Goal: Task Accomplishment & Management: Use online tool/utility

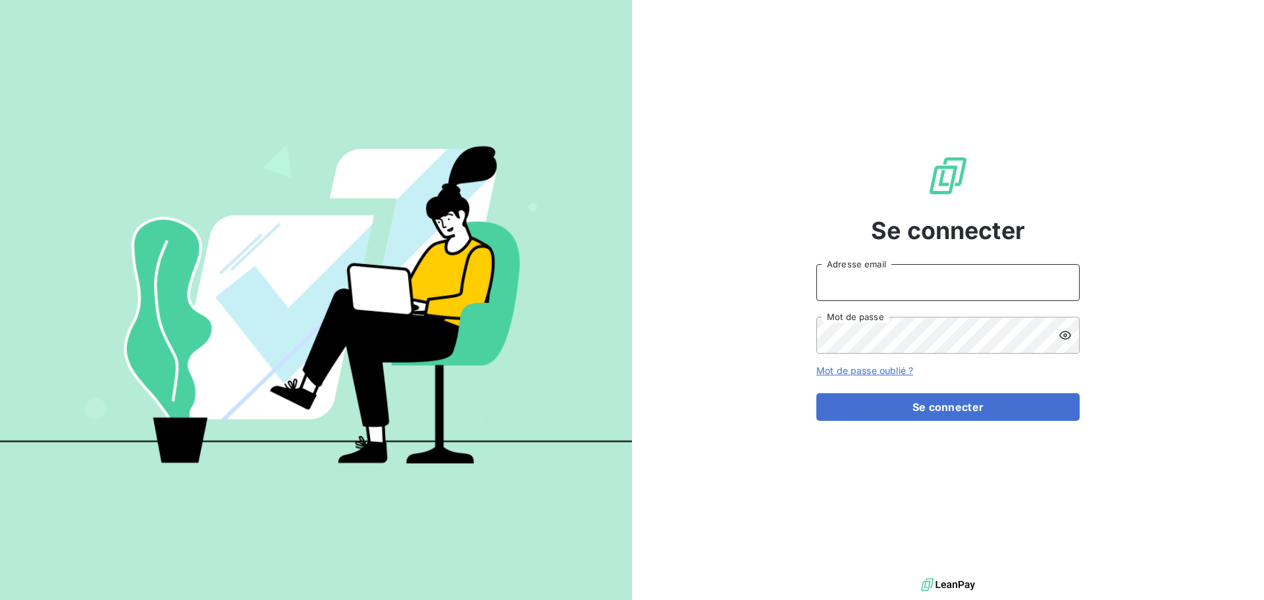
click at [881, 286] on input "Adresse email" at bounding box center [947, 282] width 263 height 37
type input "[PERSON_NAME][EMAIL_ADDRESS][DOMAIN_NAME]"
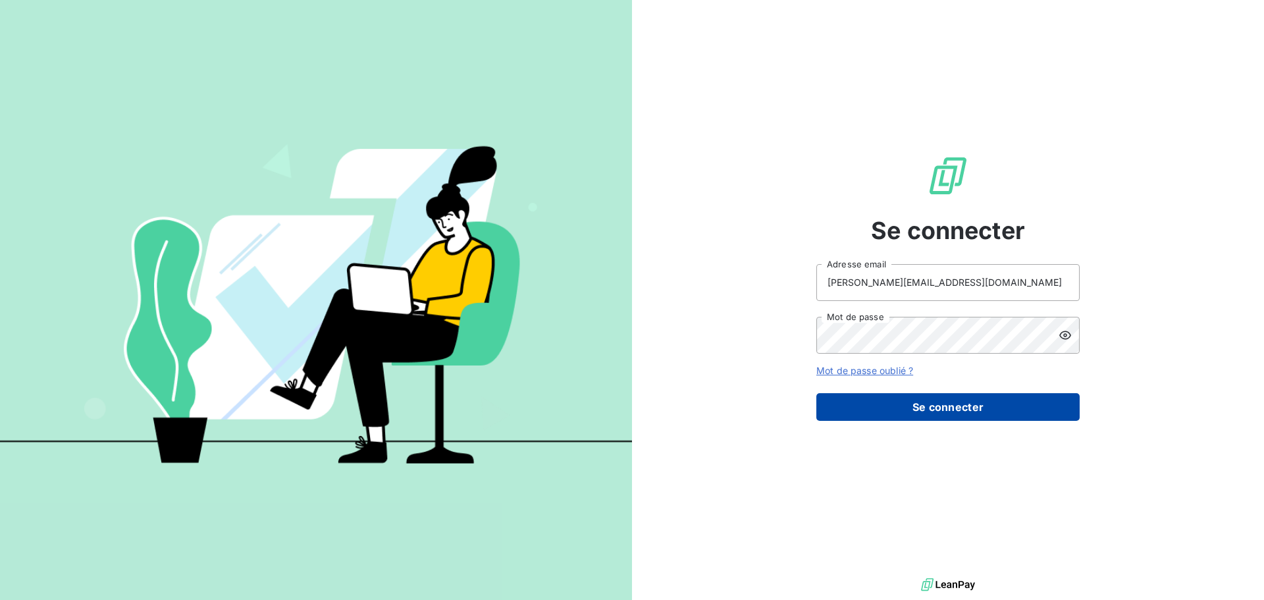
click at [918, 404] on button "Se connecter" at bounding box center [947, 407] width 263 height 28
click at [920, 405] on button "Se connecter" at bounding box center [947, 407] width 263 height 28
click at [904, 408] on button "Se connecter" at bounding box center [947, 407] width 263 height 28
click at [865, 405] on button "Se connecter" at bounding box center [947, 407] width 263 height 28
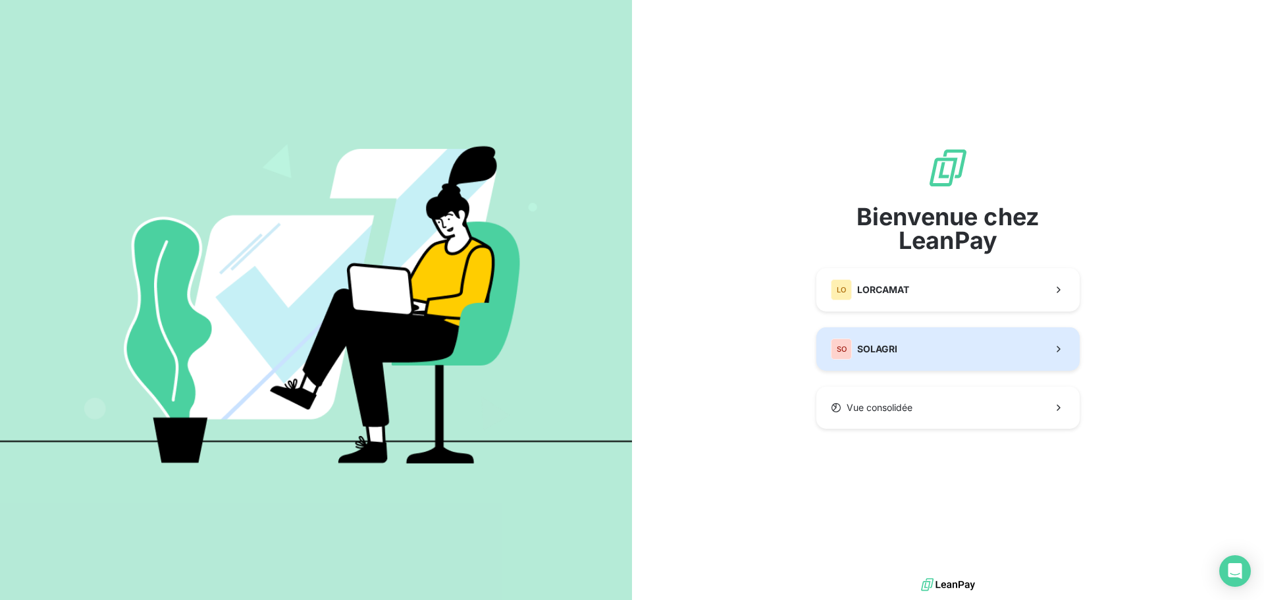
click at [900, 341] on button "SO SOLAGRI" at bounding box center [947, 348] width 263 height 43
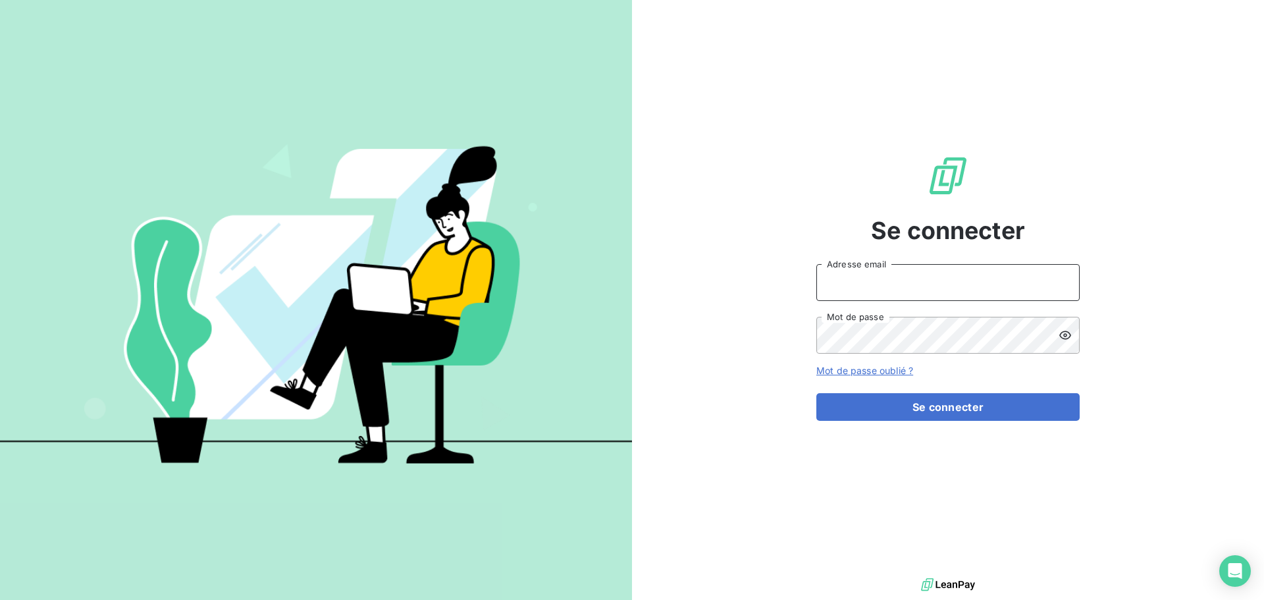
click at [900, 277] on input "Adresse email" at bounding box center [947, 282] width 263 height 37
type input "[PERSON_NAME][EMAIL_ADDRESS][DOMAIN_NAME]"
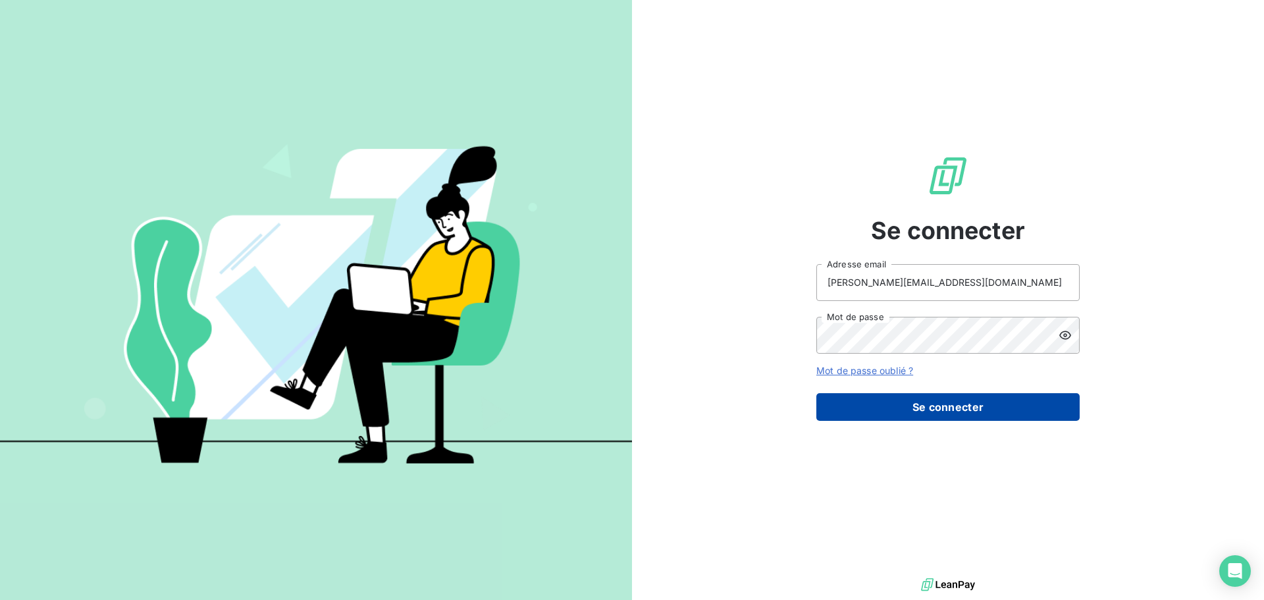
click at [912, 400] on button "Se connecter" at bounding box center [947, 407] width 263 height 28
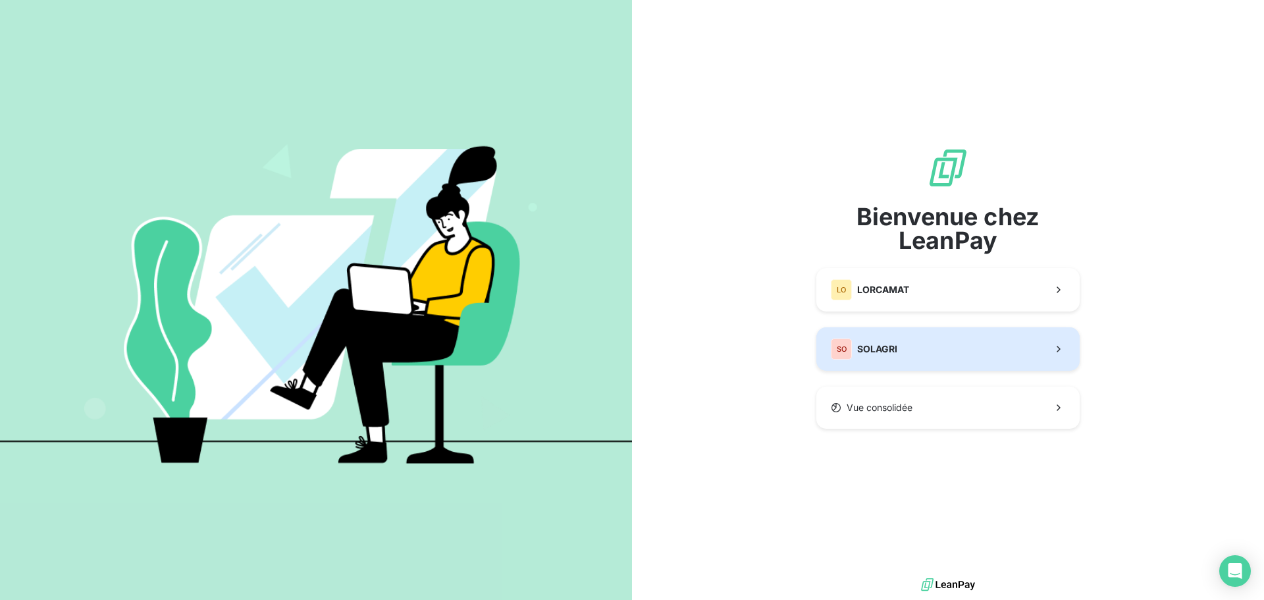
click at [890, 348] on span "SOLAGRI" at bounding box center [877, 348] width 40 height 13
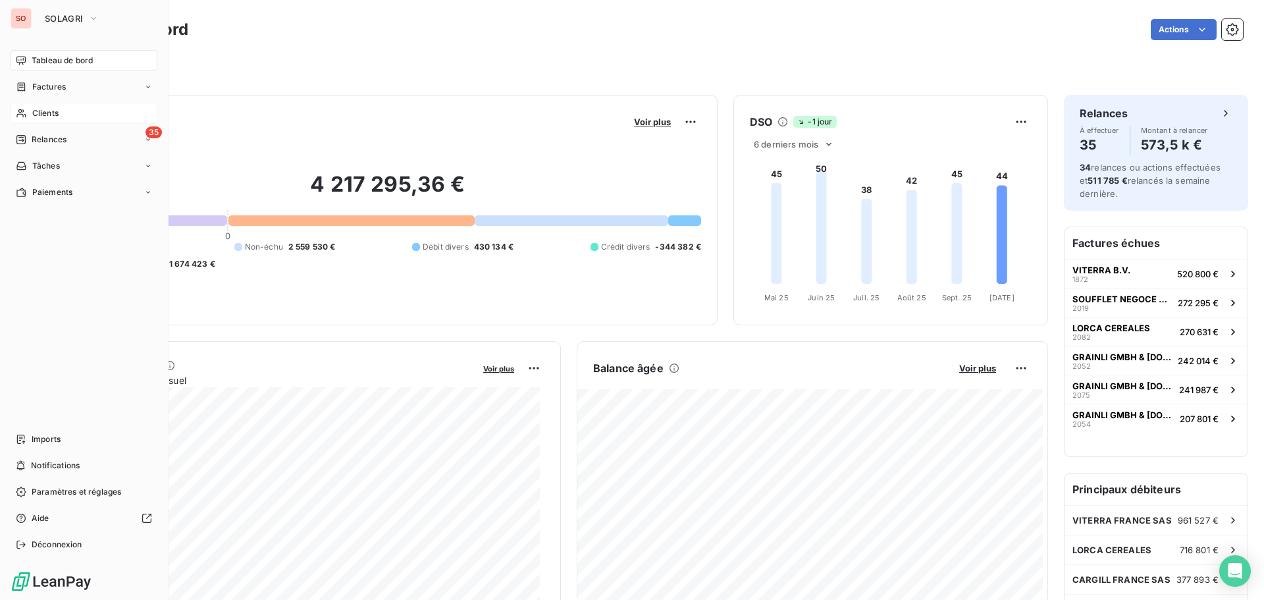
click at [76, 115] on div "Clients" at bounding box center [84, 113] width 147 height 21
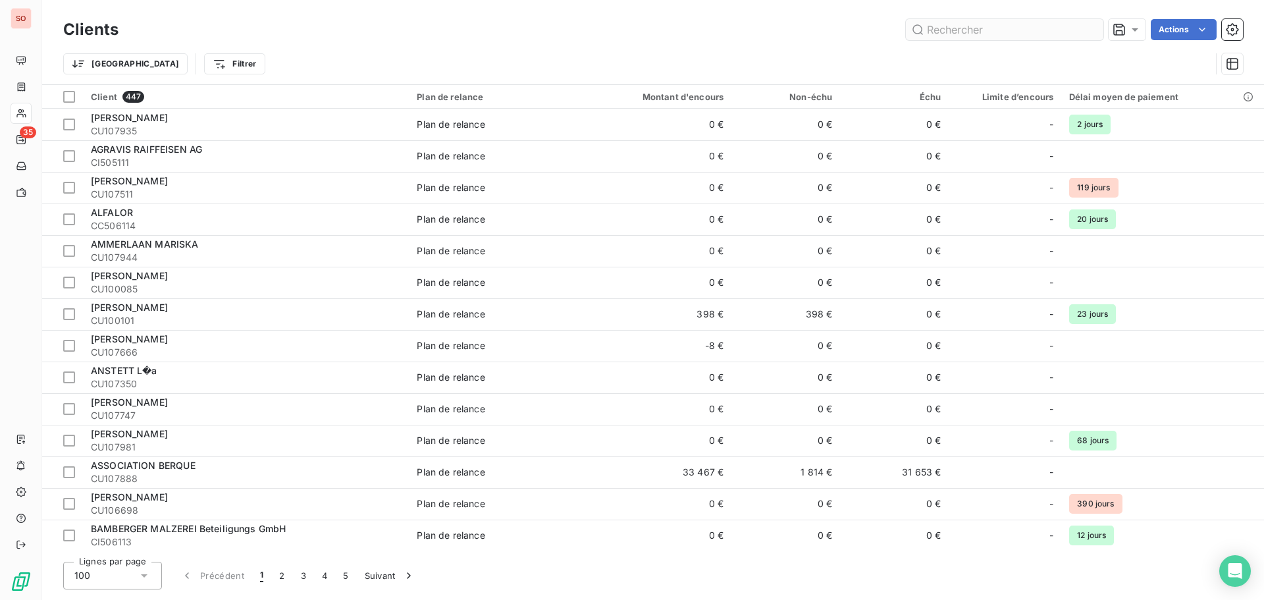
click at [975, 34] on input "text" at bounding box center [1004, 29] width 197 height 21
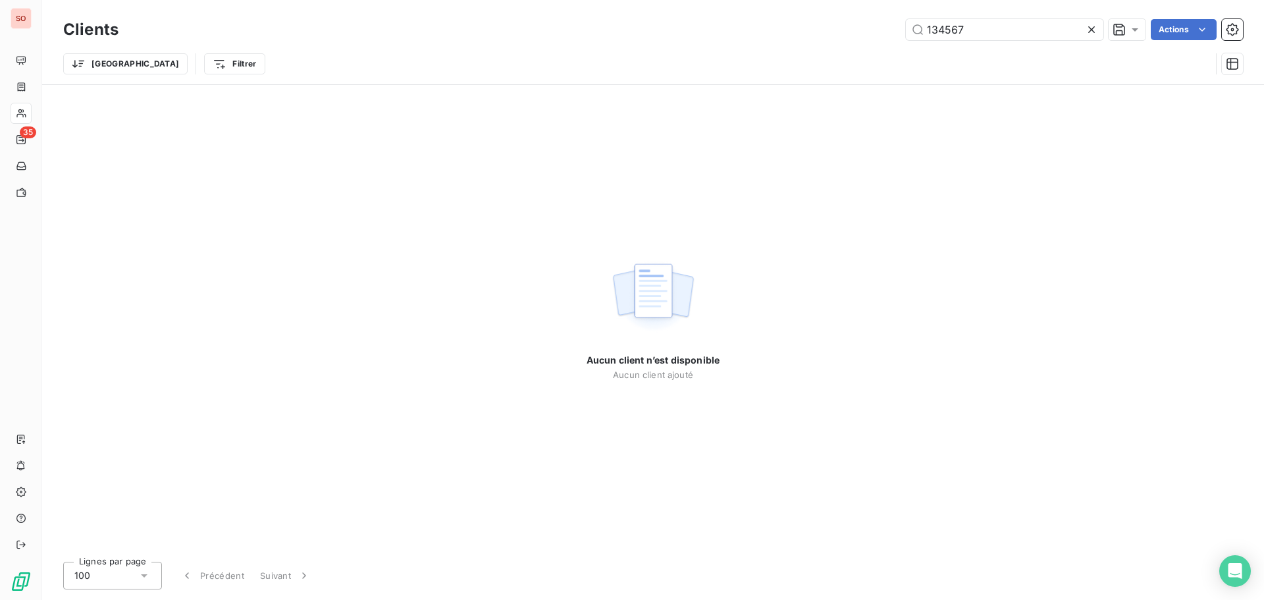
drag, startPoint x: 989, startPoint y: 32, endPoint x: 587, endPoint y: -3, distance: 403.0
click at [587, 0] on html "SO 35 Clients 134567 Actions Trier Filtrer Aucun client n’est disponible Aucun …" at bounding box center [632, 300] width 1264 height 600
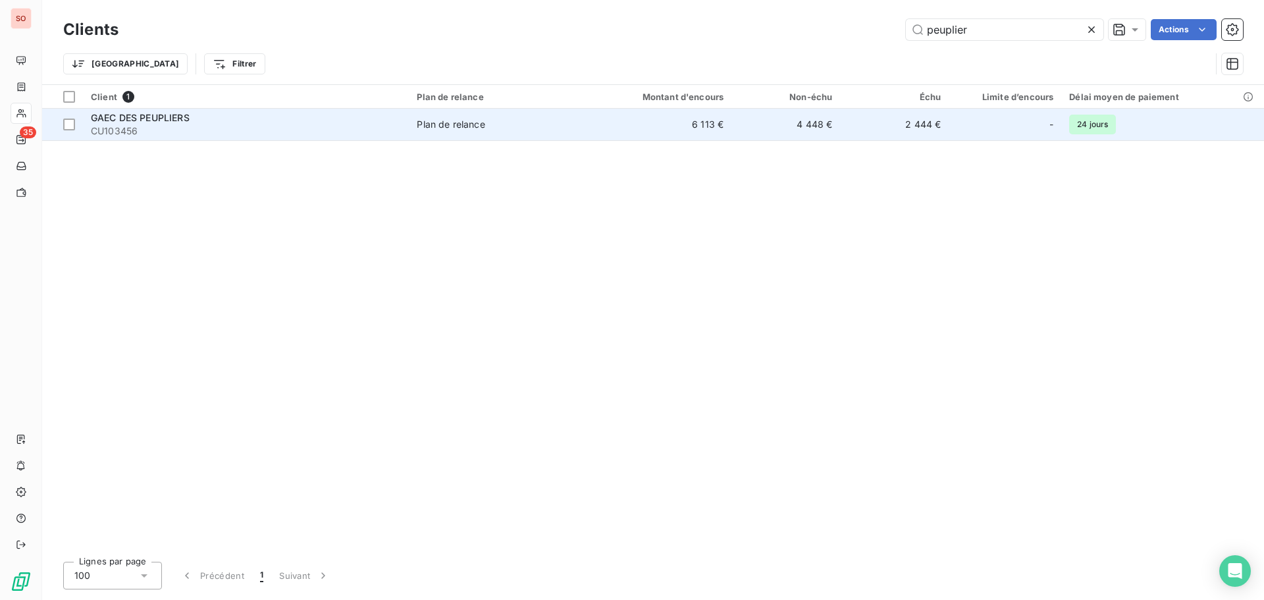
type input "peuplier"
click at [221, 117] on div "GAEC DES PEUPLIERS" at bounding box center [246, 117] width 310 height 13
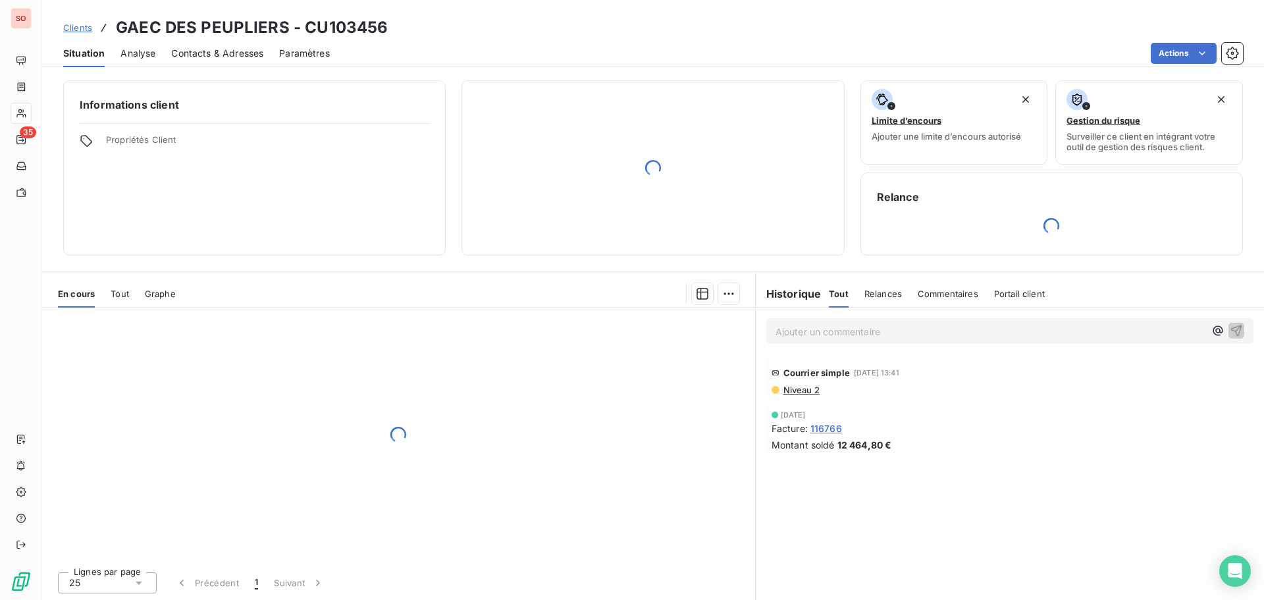
scroll to position [1, 0]
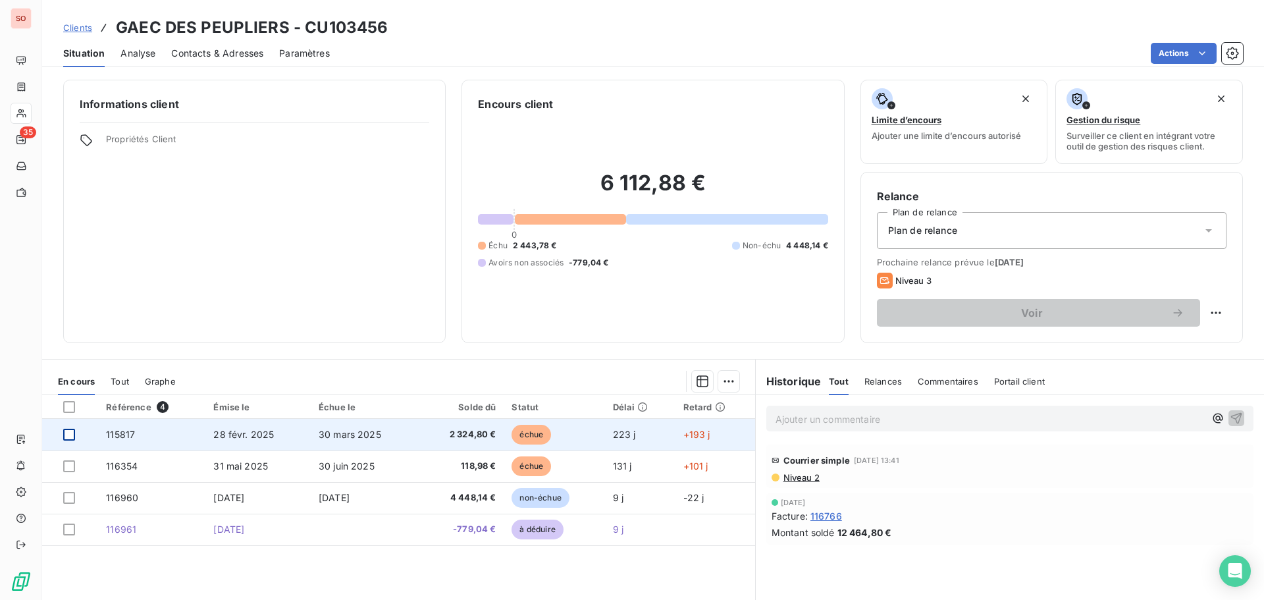
click at [70, 436] on div at bounding box center [69, 434] width 12 height 12
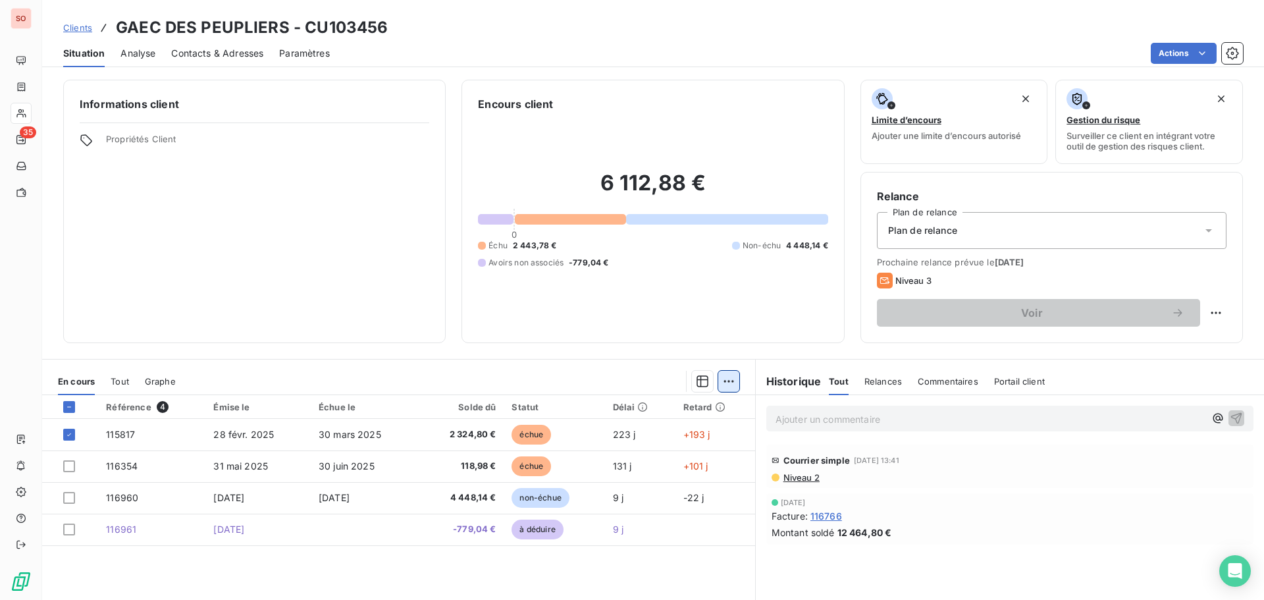
click at [729, 388] on html "SO 35 Clients GAEC DES PEUPLIERS - CU103456 Situation Analyse Contacts & Adress…" at bounding box center [632, 300] width 1264 height 600
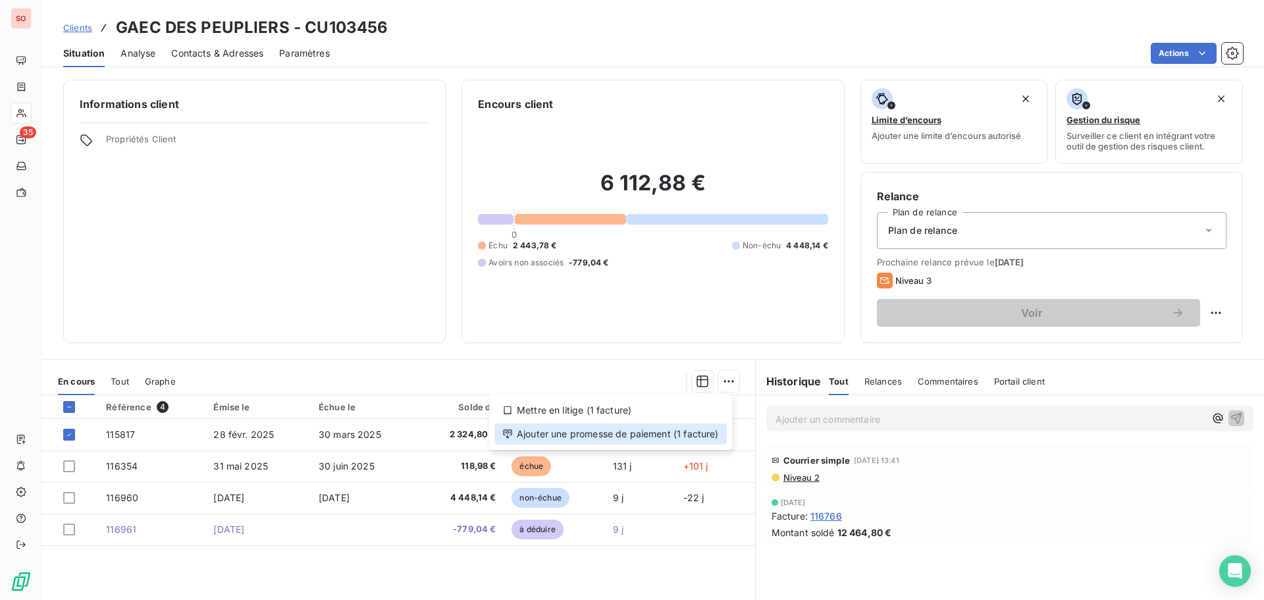
click at [686, 430] on div "Ajouter une promesse de paiement (1 facture)" at bounding box center [610, 433] width 232 height 21
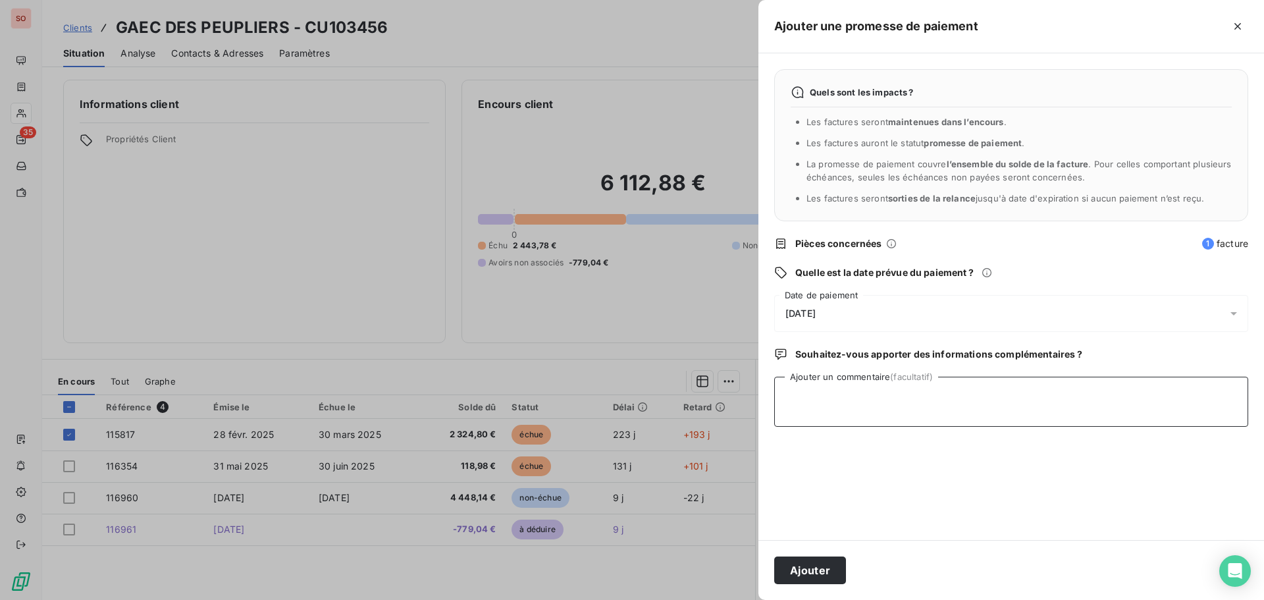
click at [819, 407] on textarea "Ajouter un commentaire (facultatif)" at bounding box center [1011, 401] width 474 height 50
type textarea "f"
type textarea "va faire le virement ce jour"
click at [816, 573] on button "Ajouter" at bounding box center [810, 570] width 72 height 28
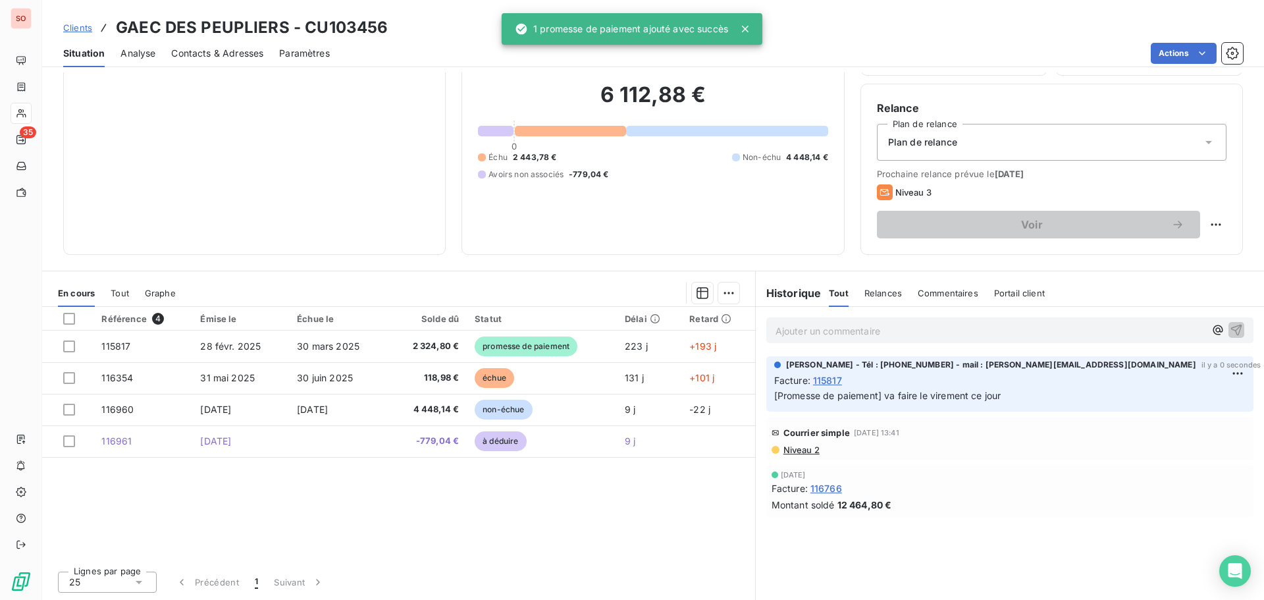
scroll to position [43, 0]
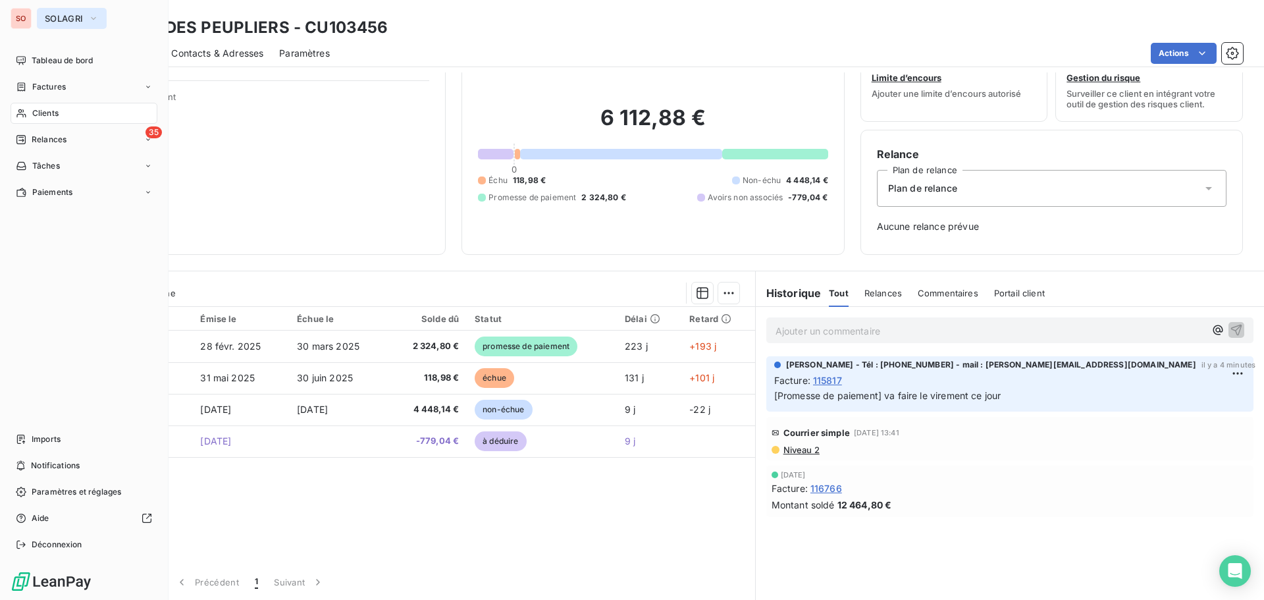
click at [45, 14] on span "SOLAGRI" at bounding box center [64, 18] width 38 height 11
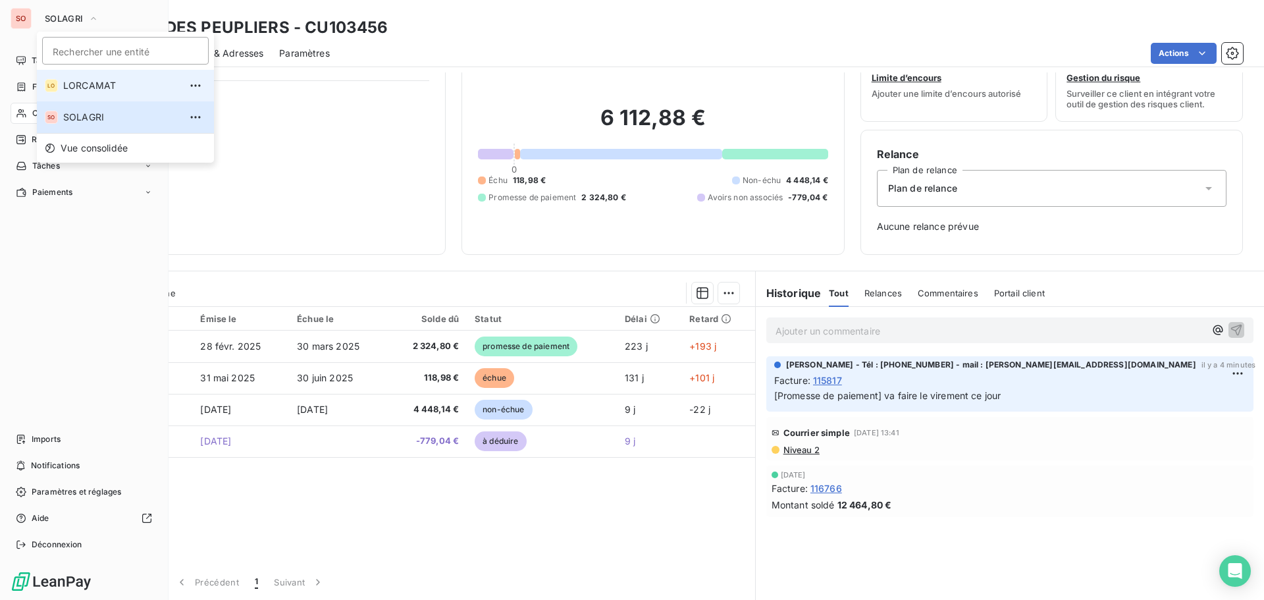
click at [74, 84] on span "LORCAMAT" at bounding box center [121, 85] width 117 height 13
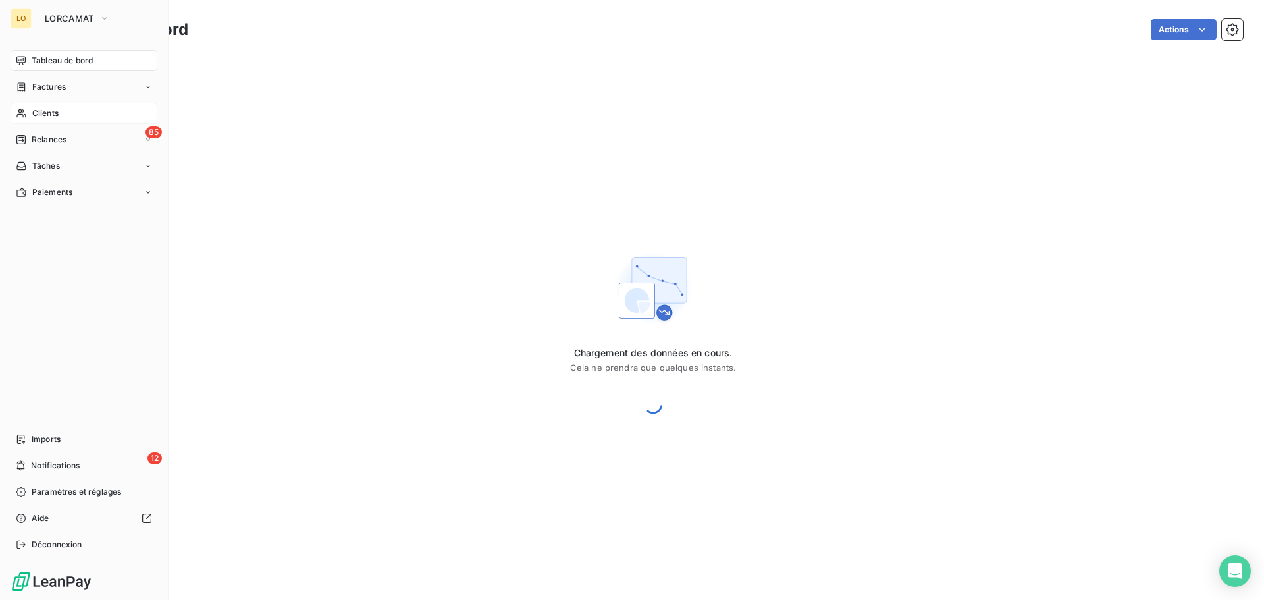
click at [53, 120] on div "Clients" at bounding box center [84, 113] width 147 height 21
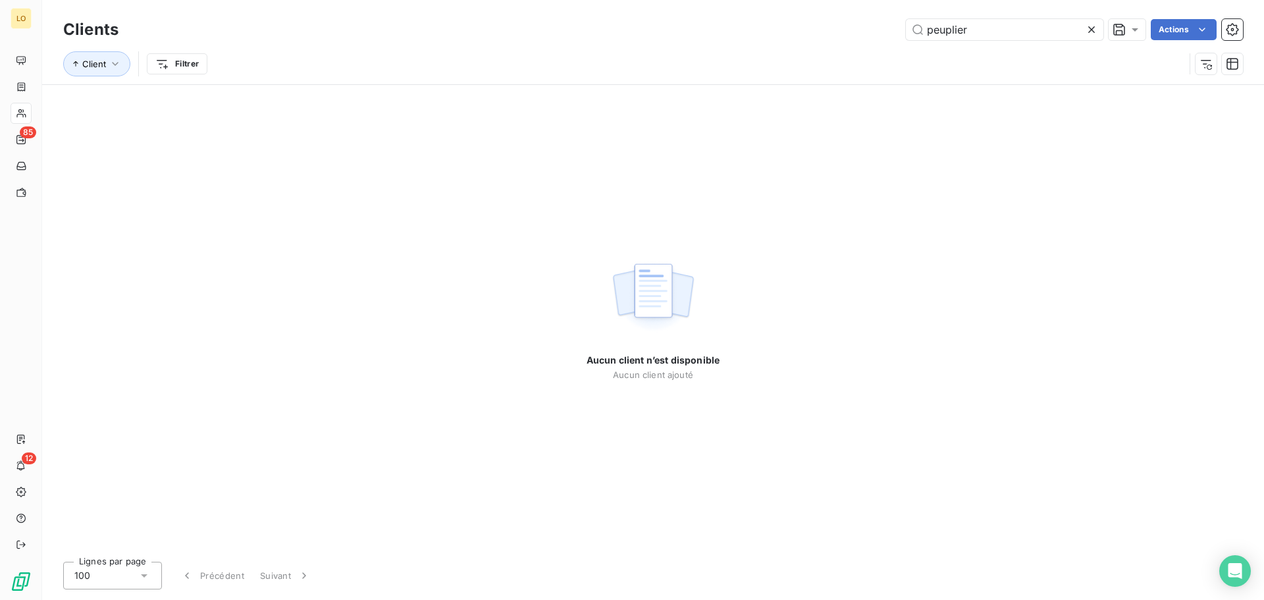
drag, startPoint x: 1007, startPoint y: 32, endPoint x: 596, endPoint y: 28, distance: 411.4
click at [592, 33] on div "peuplier Actions" at bounding box center [688, 29] width 1108 height 21
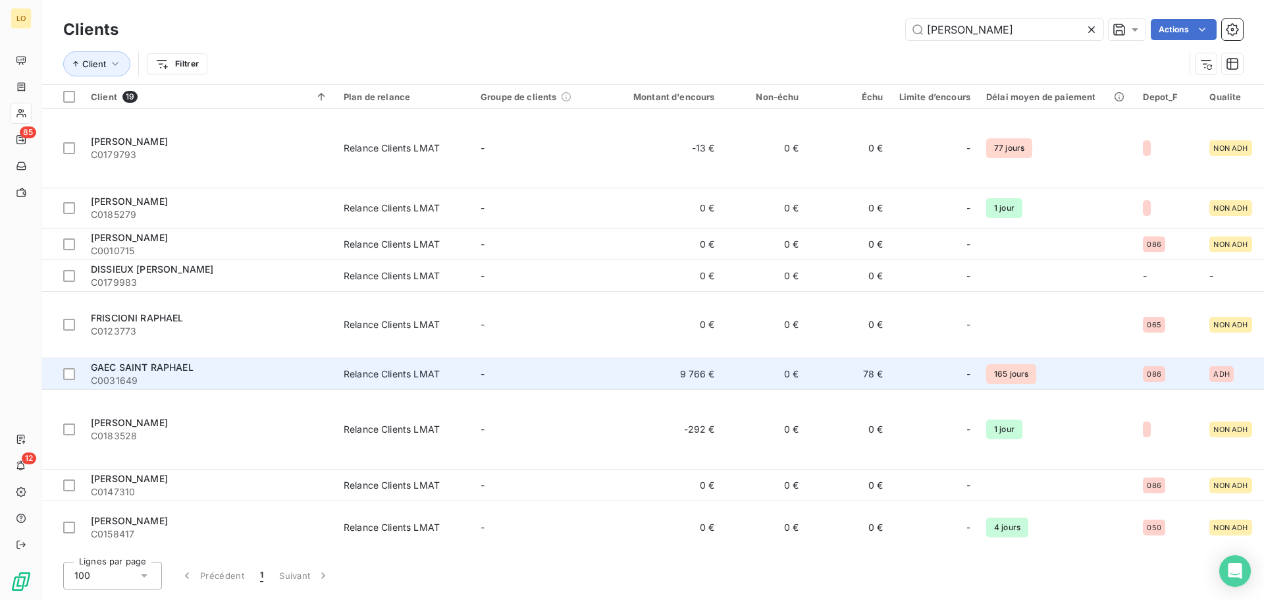
type input "[PERSON_NAME]"
click at [625, 358] on td "9 766 €" at bounding box center [665, 374] width 113 height 32
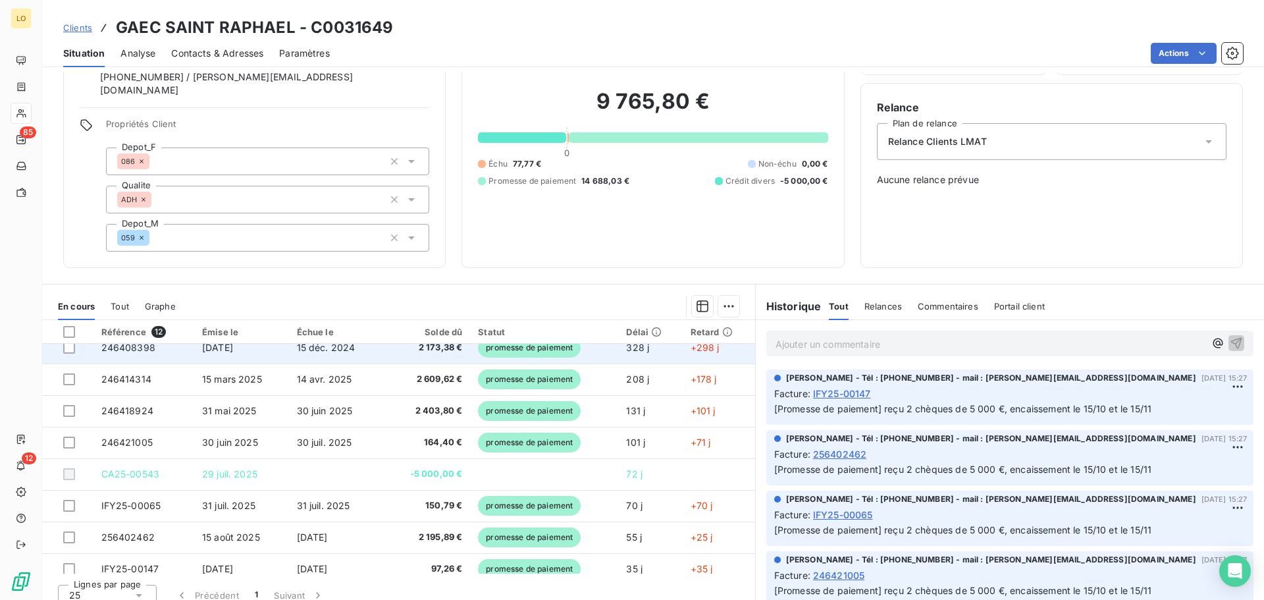
scroll to position [132, 0]
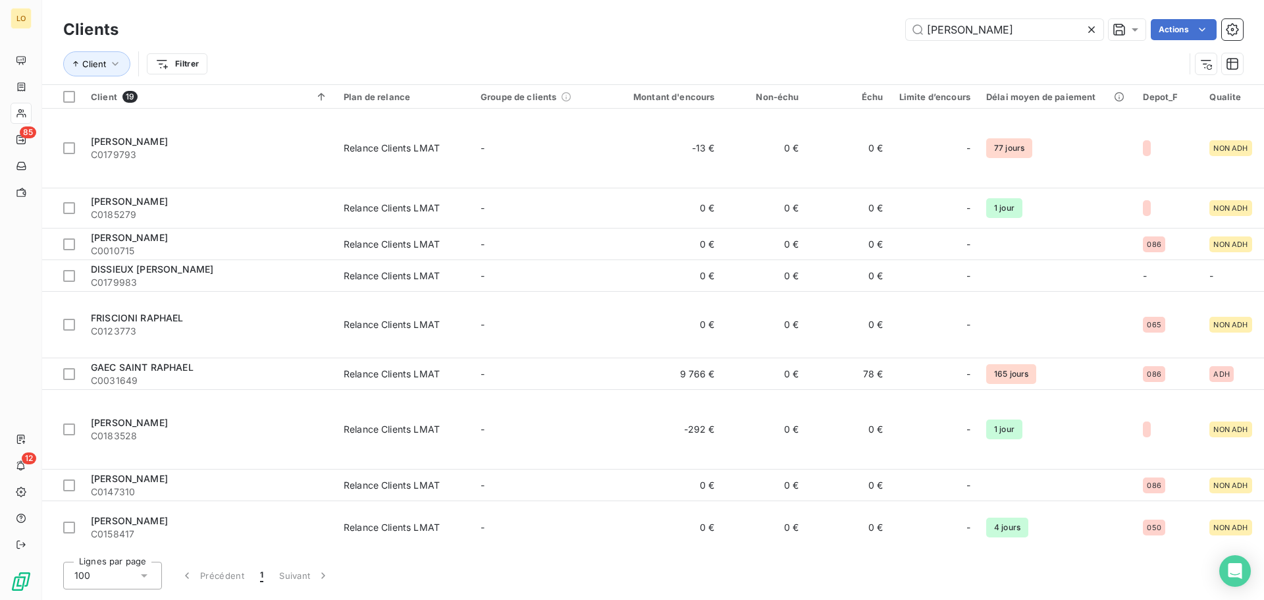
click at [1090, 33] on icon at bounding box center [1091, 29] width 13 height 13
